Goal: Information Seeking & Learning: Learn about a topic

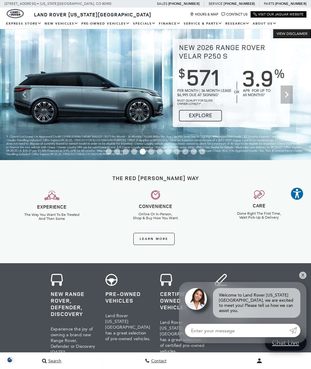
click at [306, 275] on div "New Range Rover, Defender, Discovery Experience the joy of owning a brand new R…" at bounding box center [155, 338] width 311 height 150
click at [302, 276] on link "✕" at bounding box center [302, 275] width 7 height 7
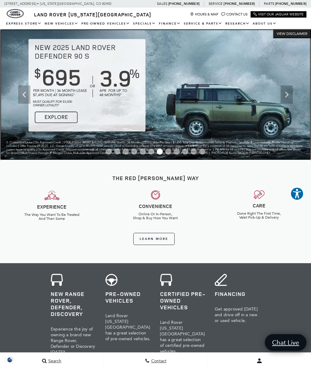
click at [55, 119] on img at bounding box center [155, 94] width 311 height 131
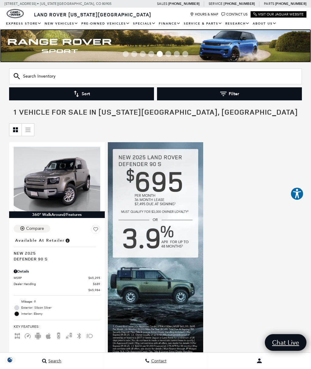
click at [81, 46] on img at bounding box center [155, 45] width 311 height 33
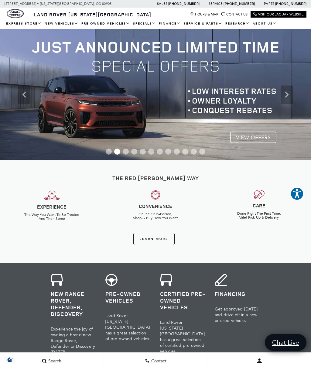
click at [290, 97] on icon "Next" at bounding box center [286, 95] width 12 height 12
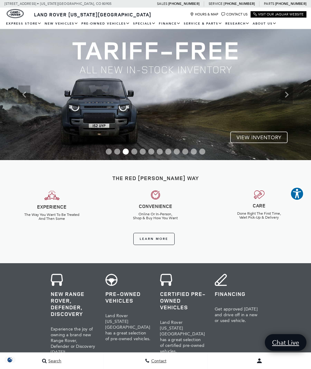
click at [288, 95] on icon "Next" at bounding box center [287, 95] width 4 height 6
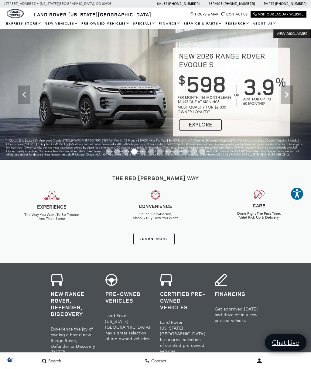
click at [284, 93] on icon "Next" at bounding box center [286, 95] width 12 height 12
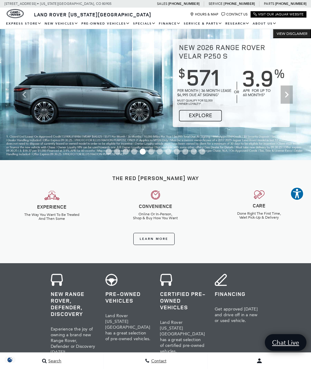
click at [289, 93] on icon "Next" at bounding box center [286, 95] width 12 height 12
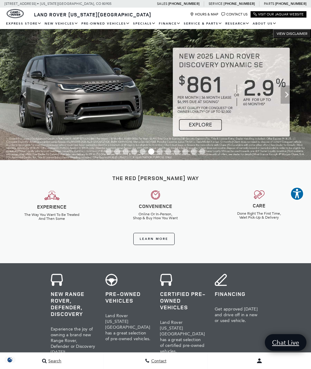
click at [286, 94] on icon "Next" at bounding box center [286, 95] width 12 height 12
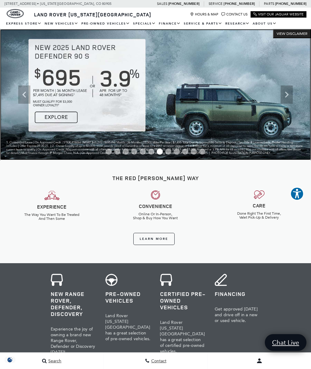
click at [239, 109] on img at bounding box center [155, 94] width 311 height 131
click at [55, 117] on img at bounding box center [155, 94] width 311 height 131
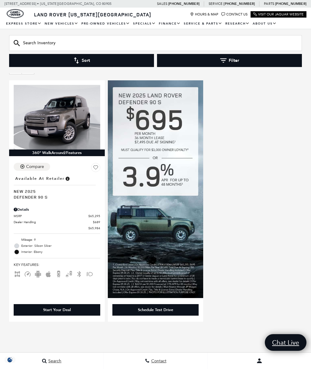
scroll to position [61, 0]
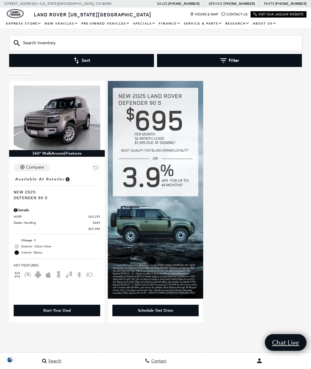
click at [160, 227] on img at bounding box center [156, 190] width 96 height 218
click at [158, 228] on img at bounding box center [156, 190] width 96 height 218
click at [162, 225] on img at bounding box center [156, 190] width 96 height 218
click at [162, 221] on img at bounding box center [156, 190] width 96 height 218
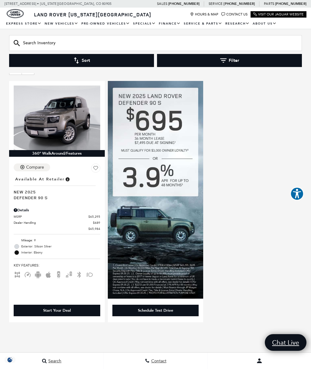
click at [162, 221] on img at bounding box center [156, 190] width 96 height 218
click at [163, 220] on img at bounding box center [156, 190] width 96 height 218
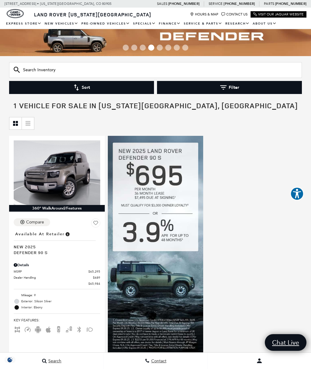
scroll to position [0, 0]
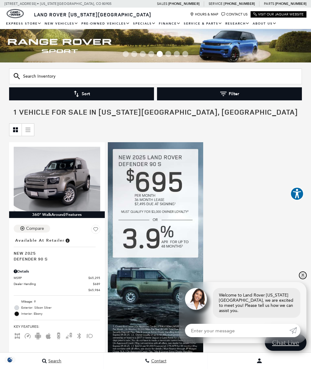
click at [302, 274] on link "✕" at bounding box center [302, 275] width 7 height 7
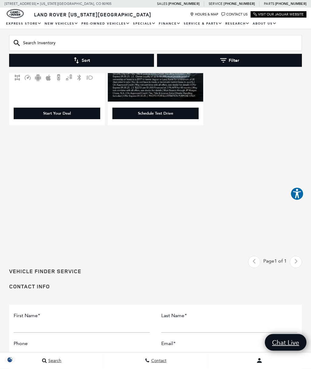
scroll to position [258, 0]
click at [295, 262] on div "Last - Page Page 1 of 1 Next - Page" at bounding box center [275, 262] width 54 height 12
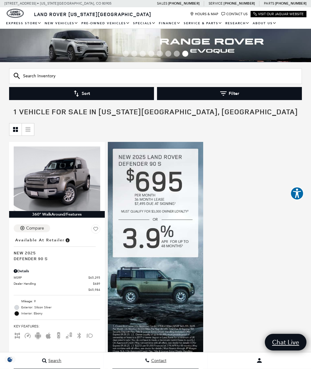
scroll to position [24, 0]
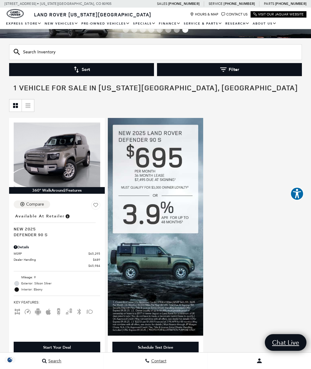
click at [78, 49] on input "Search Inventory" at bounding box center [155, 52] width 292 height 16
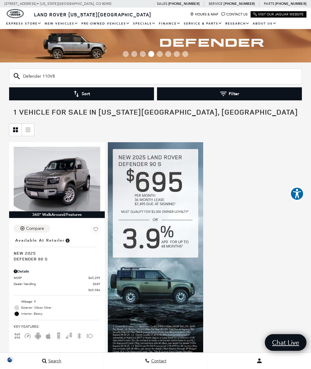
type input "Defender 110V8"
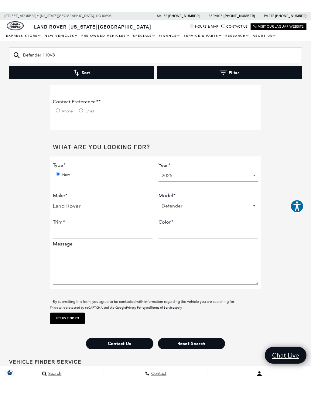
scroll to position [157, 0]
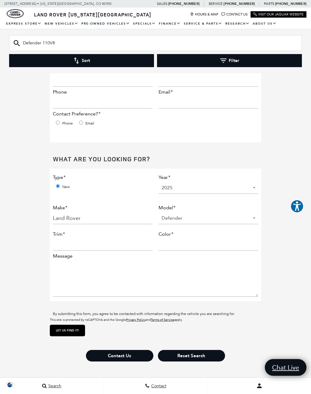
click at [257, 224] on select "Defender Discovery Discovery Sport Range Rover Range Rover Evoque Range Rover S…" at bounding box center [208, 218] width 100 height 12
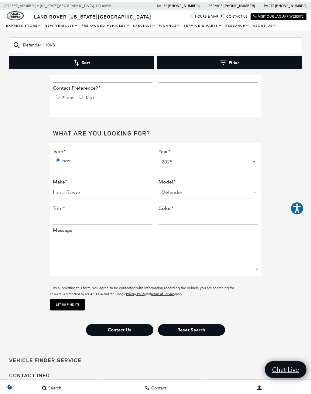
scroll to position [182, 0]
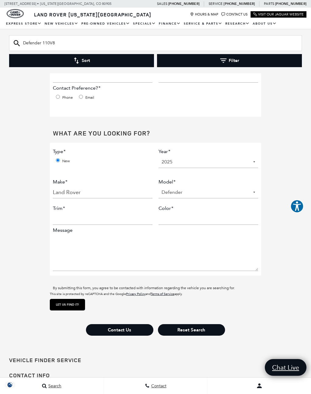
click at [68, 310] on input "Let us find it!" at bounding box center [67, 305] width 35 height 12
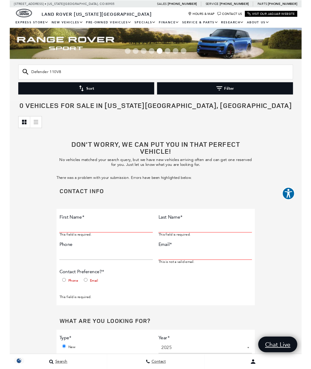
scroll to position [24, 0]
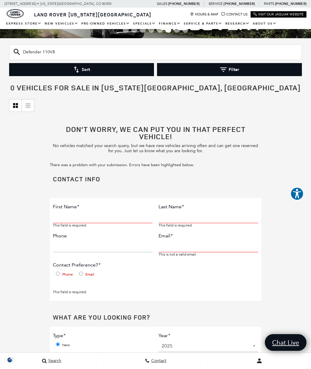
type input "Defe"
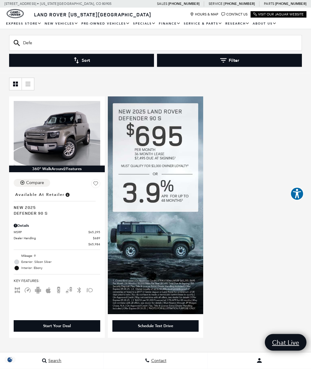
scroll to position [29, 0]
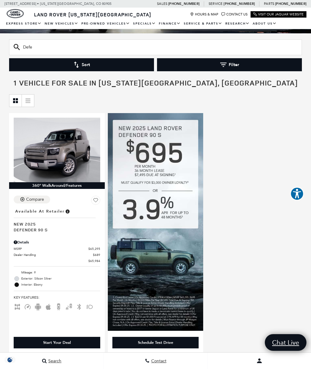
click at [147, 136] on img at bounding box center [156, 222] width 96 height 218
click at [158, 145] on img at bounding box center [156, 222] width 96 height 218
click at [157, 147] on img at bounding box center [156, 222] width 96 height 218
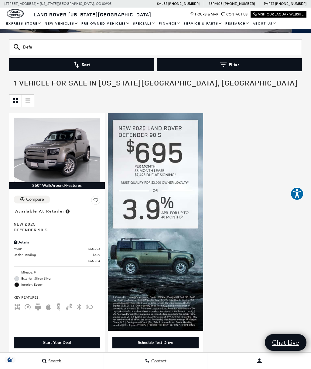
scroll to position [0, 0]
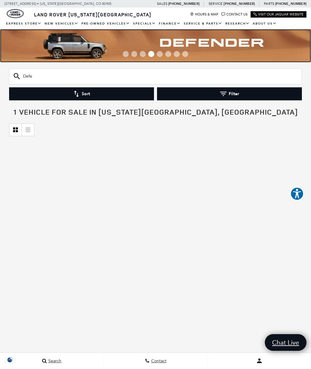
click at [82, 46] on img at bounding box center [155, 45] width 311 height 33
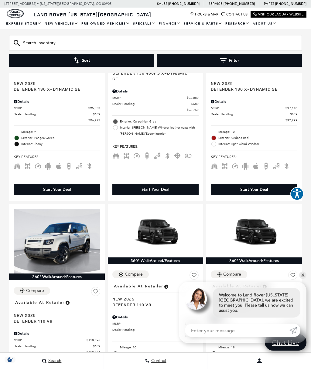
scroll to position [1158, 0]
click at [302, 279] on link "✕" at bounding box center [302, 275] width 7 height 7
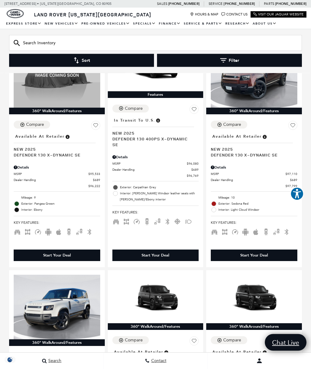
scroll to position [1092, 0]
click at [59, 300] on img at bounding box center [57, 307] width 86 height 65
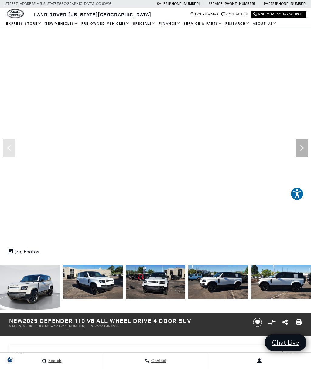
click at [34, 292] on img at bounding box center [30, 287] width 60 height 45
